Goal: Task Accomplishment & Management: Complete application form

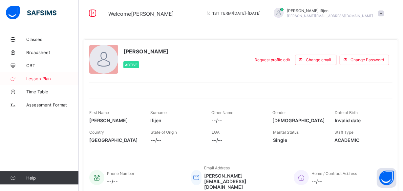
drag, startPoint x: 46, startPoint y: 82, endPoint x: 50, endPoint y: 79, distance: 4.8
click at [46, 81] on link "Lesson Plan" at bounding box center [39, 78] width 79 height 13
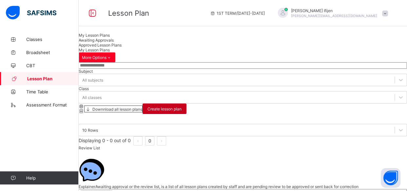
click at [182, 107] on span "Create lesson plan" at bounding box center [165, 109] width 34 height 5
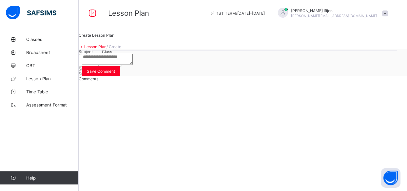
click at [96, 64] on icon at bounding box center [92, 60] width 7 height 7
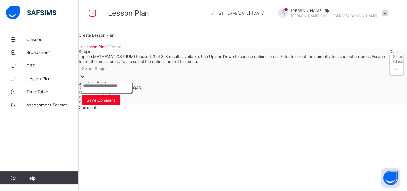
click at [131, 95] on div "MATHEMATICS (NUM)" at bounding box center [233, 93] width 308 height 5
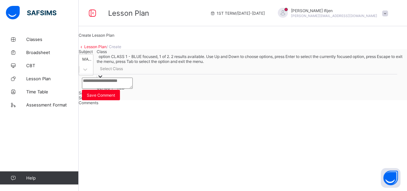
click at [104, 80] on icon at bounding box center [100, 76] width 7 height 7
click at [384, 14] on span at bounding box center [386, 13] width 6 height 6
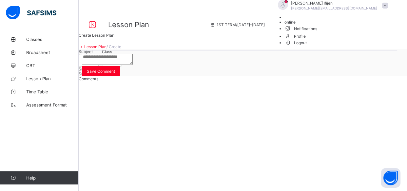
click at [307, 46] on span "Logout" at bounding box center [296, 42] width 23 height 7
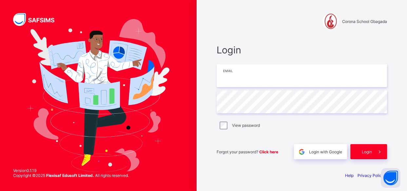
type input "**********"
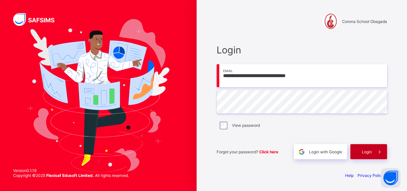
click at [362, 152] on span "Login" at bounding box center [367, 152] width 10 height 5
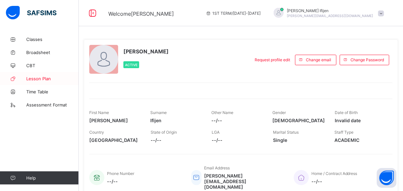
click at [41, 75] on link "Lesson Plan" at bounding box center [39, 78] width 79 height 13
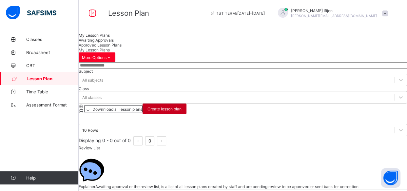
click at [182, 107] on span "Create lesson plan" at bounding box center [165, 109] width 34 height 5
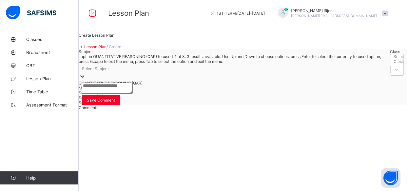
click at [86, 80] on icon at bounding box center [82, 76] width 7 height 7
click at [133, 91] on div "MATHEMATICS (NUM)" at bounding box center [233, 88] width 308 height 5
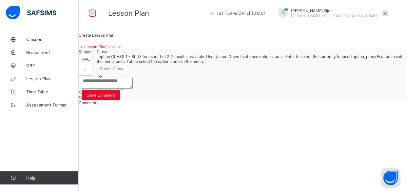
click at [104, 81] on div at bounding box center [100, 77] width 7 height 8
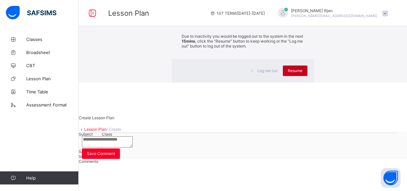
click at [288, 73] on span "Resume" at bounding box center [295, 70] width 15 height 5
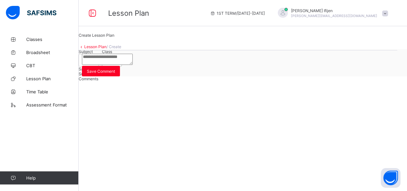
drag, startPoint x: 251, startPoint y: 123, endPoint x: 217, endPoint y: 92, distance: 46.7
click at [122, 66] on div at bounding box center [116, 60] width 12 height 12
click at [267, 76] on div "Create Lesson Plan Lesson Plan / Create Subject MATHEMATICS (NUM) Class Select …" at bounding box center [243, 55] width 329 height 44
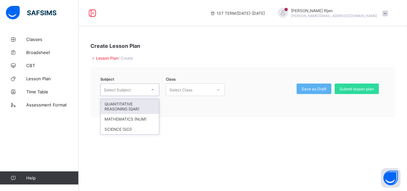
click at [154, 91] on icon at bounding box center [153, 90] width 4 height 7
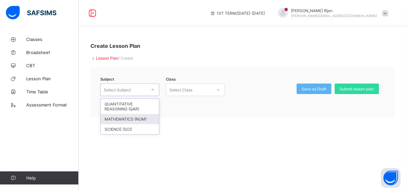
click at [145, 118] on div "MATHEMATICS (NUM)" at bounding box center [130, 119] width 58 height 10
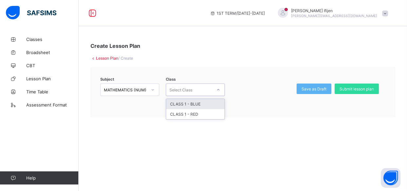
click at [217, 89] on icon at bounding box center [219, 90] width 4 height 7
click at [29, 62] on link "CBT" at bounding box center [39, 65] width 79 height 13
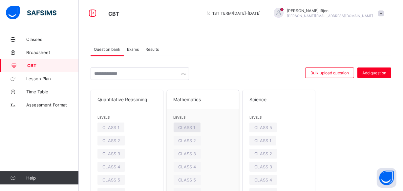
click at [191, 129] on span "CLASS 1" at bounding box center [186, 127] width 17 height 5
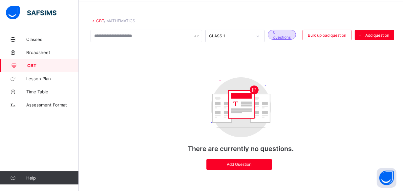
scroll to position [29, 0]
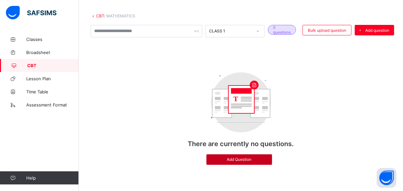
click at [266, 156] on div "Add Question" at bounding box center [239, 160] width 66 height 10
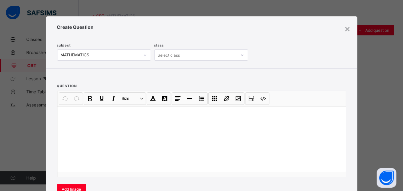
scroll to position [119, 0]
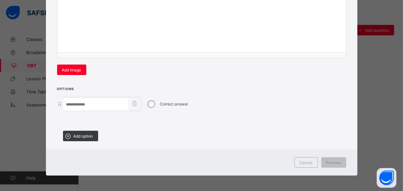
click at [102, 104] on input at bounding box center [96, 104] width 66 height 12
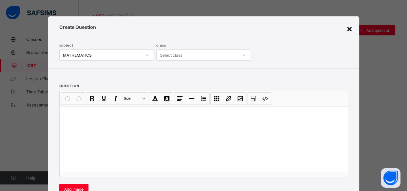
click at [347, 29] on div "×" at bounding box center [350, 28] width 6 height 11
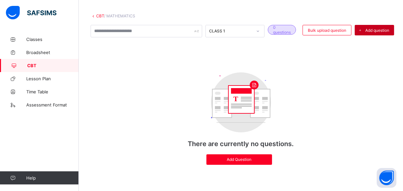
click at [380, 26] on div "Add question" at bounding box center [374, 30] width 39 height 10
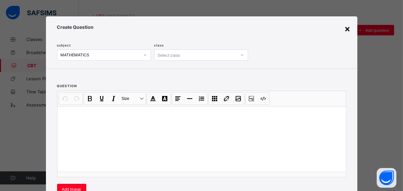
click at [345, 30] on div "×" at bounding box center [348, 28] width 6 height 11
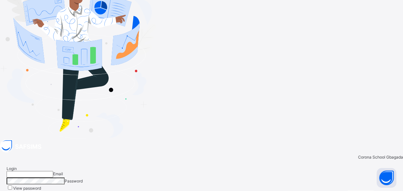
type input "**********"
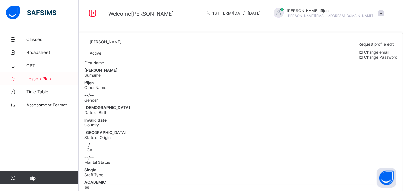
click at [31, 78] on span "Lesson Plan" at bounding box center [52, 78] width 52 height 5
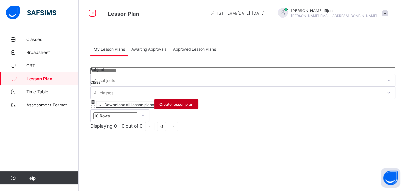
click at [194, 102] on span "Create lesson plan" at bounding box center [176, 104] width 34 height 5
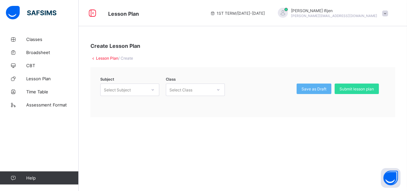
click at [217, 88] on icon at bounding box center [219, 90] width 4 height 7
click at [206, 104] on div "No options" at bounding box center [195, 101] width 58 height 5
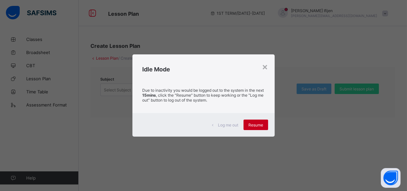
click at [256, 125] on span "Resume" at bounding box center [256, 125] width 15 height 5
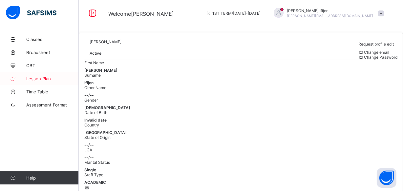
click at [53, 78] on span "Lesson Plan" at bounding box center [52, 78] width 52 height 5
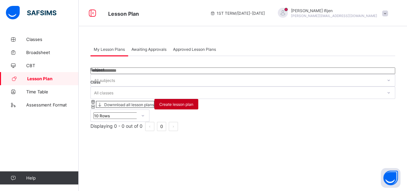
click at [194, 102] on span "Create lesson plan" at bounding box center [176, 104] width 34 height 5
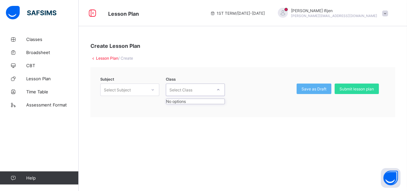
click at [218, 91] on icon at bounding box center [219, 90] width 4 height 7
click at [220, 160] on div "Create Lesson Plan Lesson Plan / Create Subject Select Subject Class 0 results …" at bounding box center [243, 95] width 329 height 191
